Goal: Information Seeking & Learning: Learn about a topic

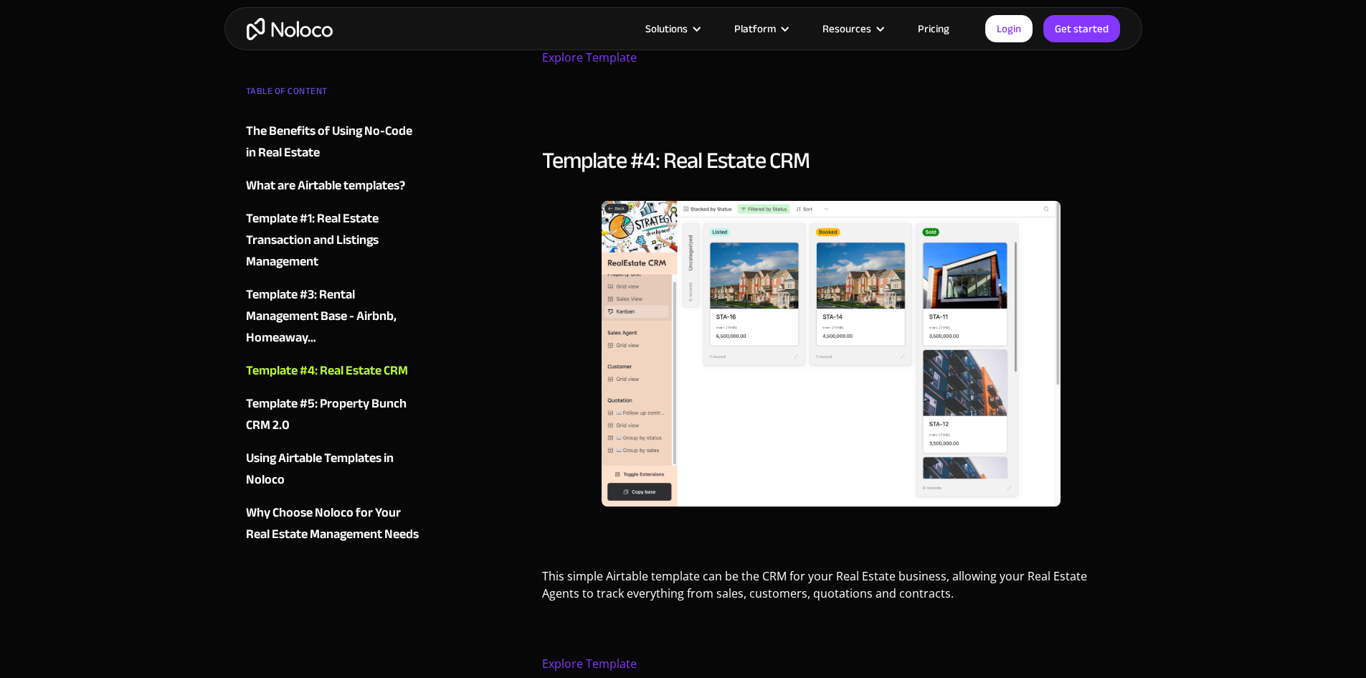
scroll to position [4590, 0]
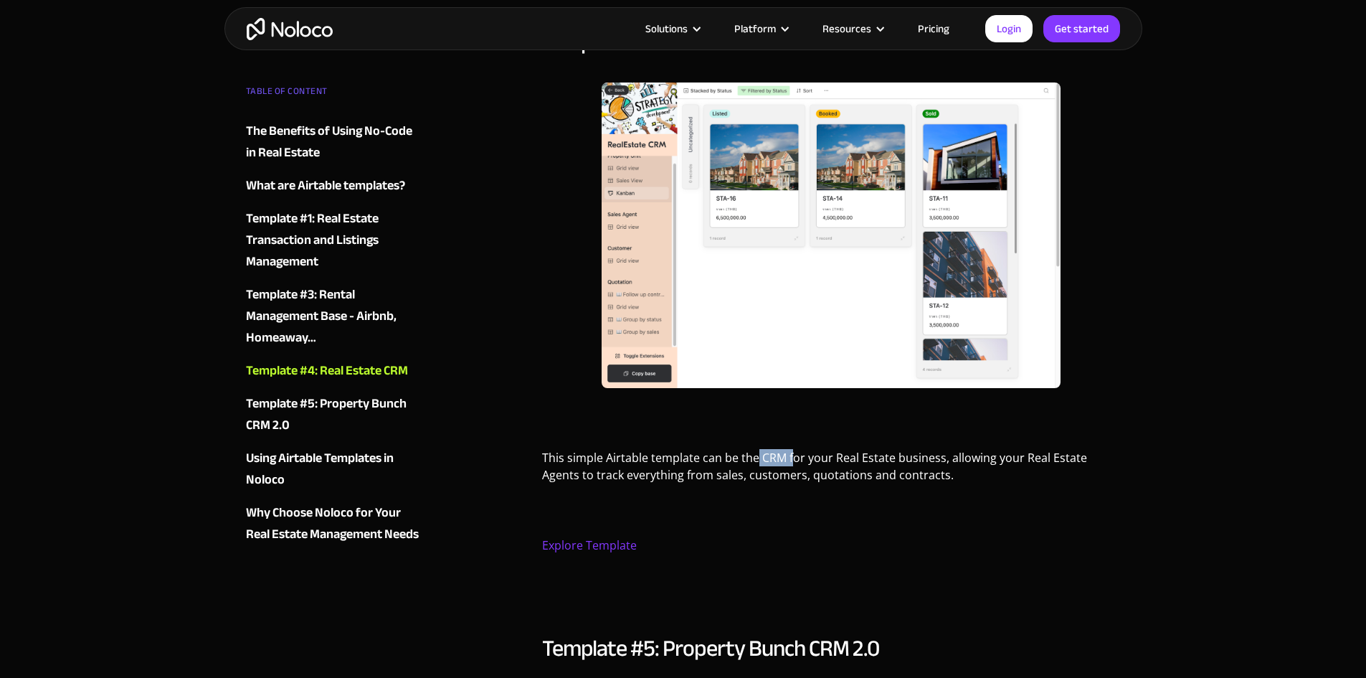
drag, startPoint x: 768, startPoint y: 430, endPoint x: 755, endPoint y: 429, distance: 12.9
click at [755, 449] on p "This simple Airtable template can be the CRM for your Real Estate business, all…" at bounding box center [831, 471] width 579 height 45
drag, startPoint x: 852, startPoint y: 410, endPoint x: 801, endPoint y: 429, distance: 54.5
click at [848, 415] on div "Template #4: Real Estate CRM ‍ This simple Airtable template can be the CRM for…" at bounding box center [831, 314] width 579 height 572
drag, startPoint x: 759, startPoint y: 421, endPoint x: 892, endPoint y: 425, distance: 133.5
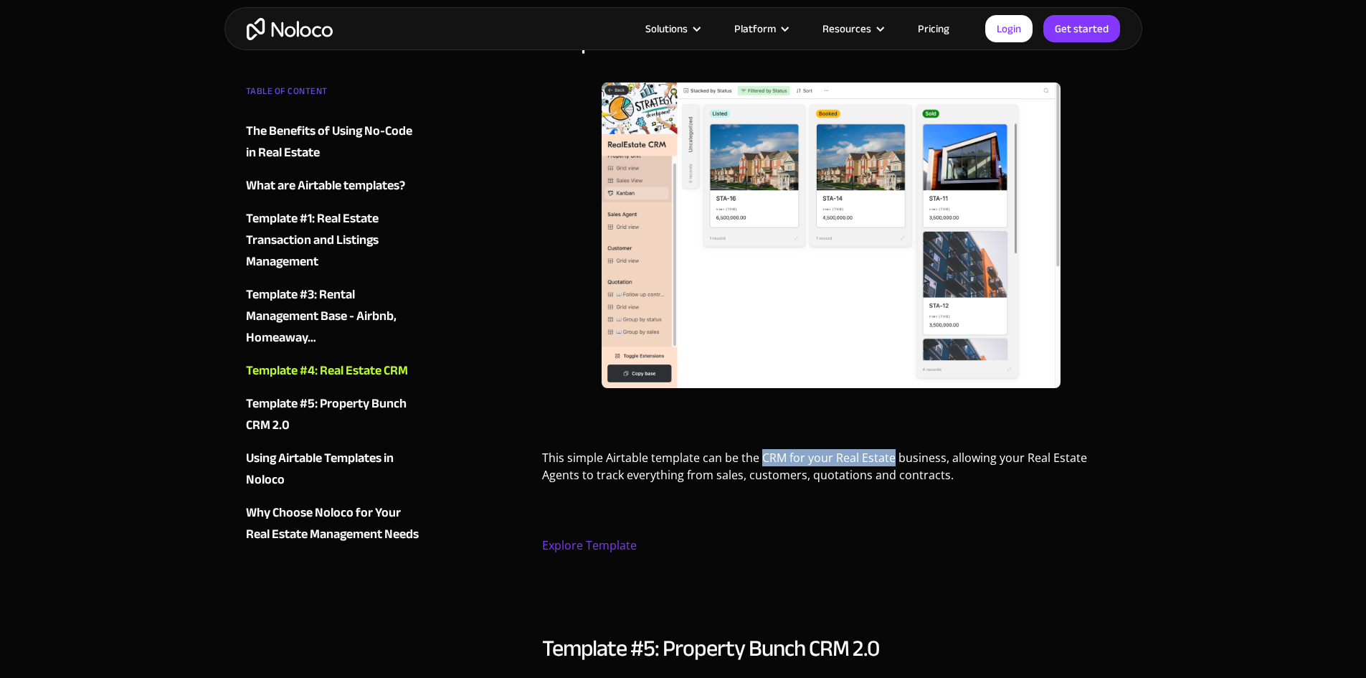
click at [892, 449] on p "This simple Airtable template can be the CRM for your Real Estate business, all…" at bounding box center [831, 471] width 579 height 45
copy p "CRM for your Real Estate"
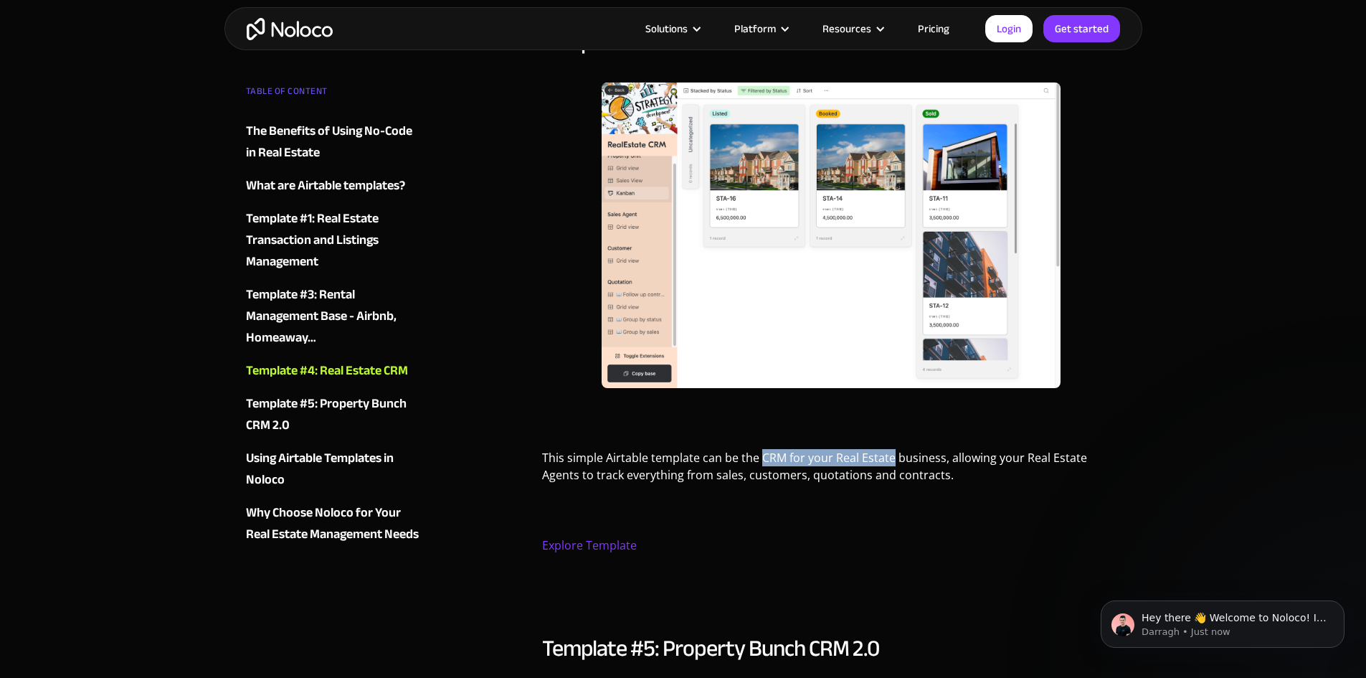
scroll to position [0, 0]
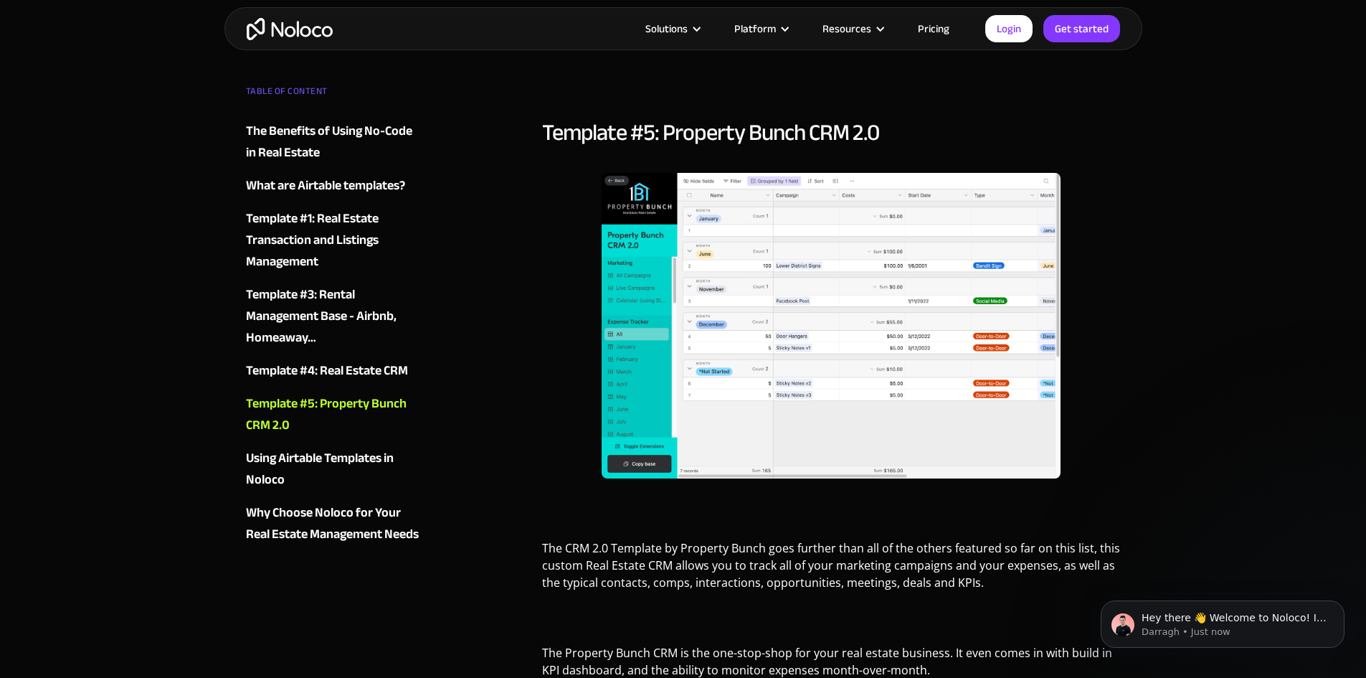
scroll to position [5164, 0]
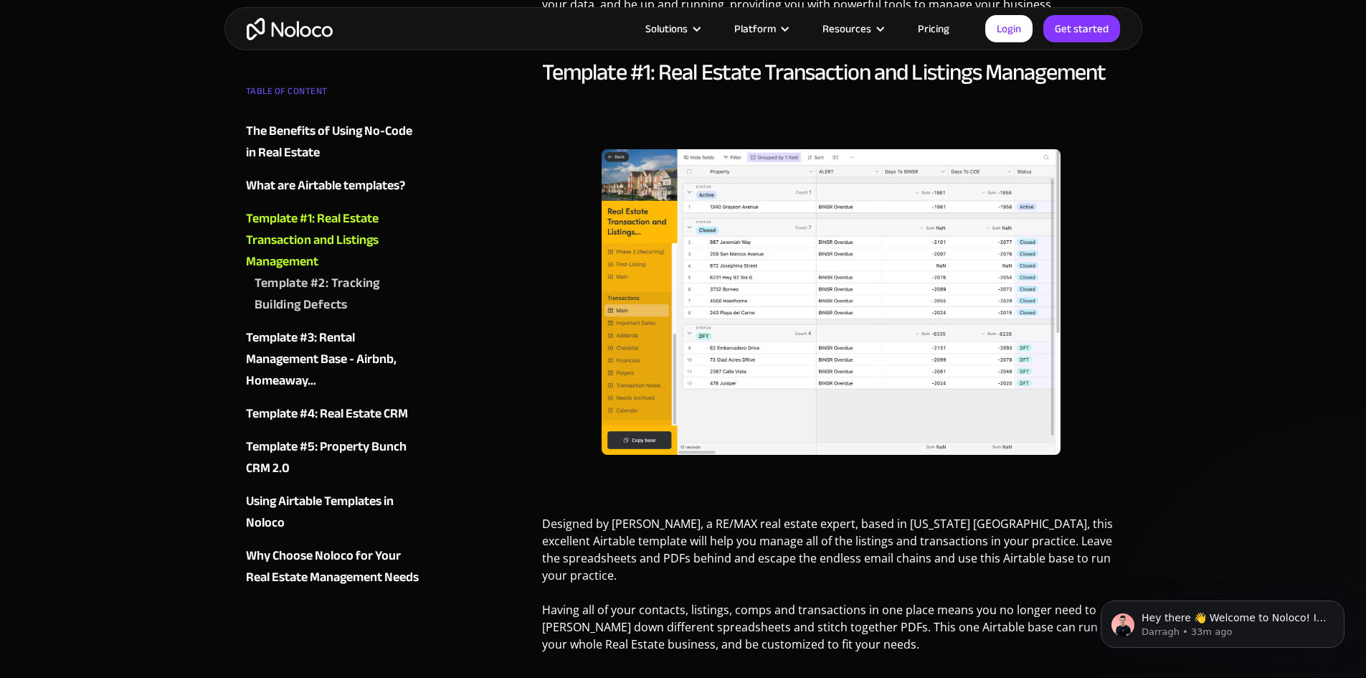
scroll to position [2223, 0]
